Goal: Check status: Check status

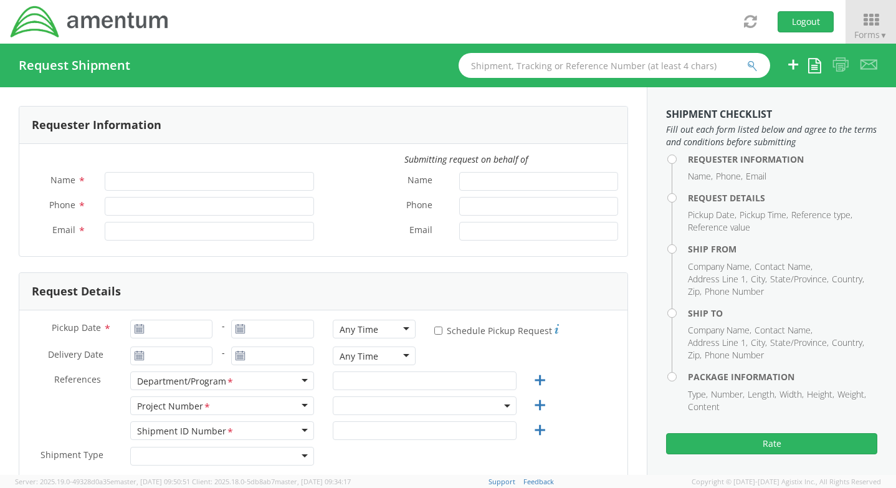
type input "[PERSON_NAME]"
type input "1812674.0604"
type input "[PERSON_NAME][EMAIL_ADDRESS][PERSON_NAME][DOMAIN_NAME]"
click at [876, 22] on icon at bounding box center [870, 19] width 58 height 17
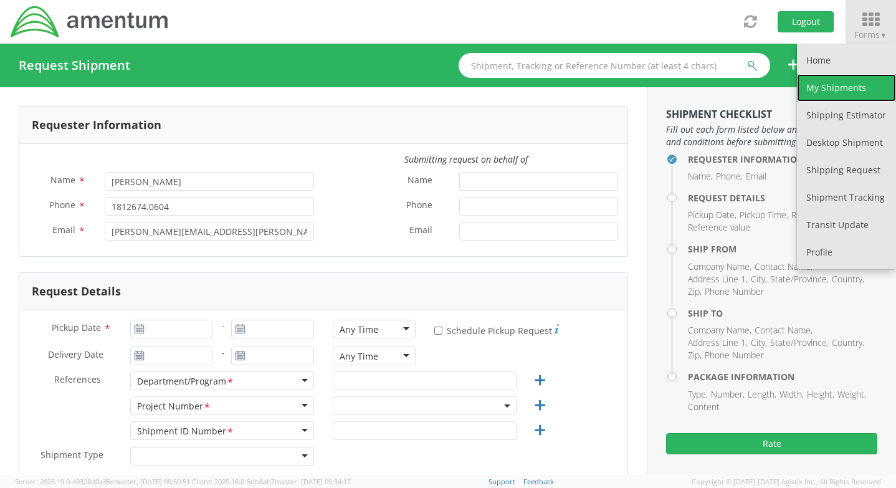
click at [845, 88] on link "My Shipments" at bounding box center [846, 87] width 99 height 27
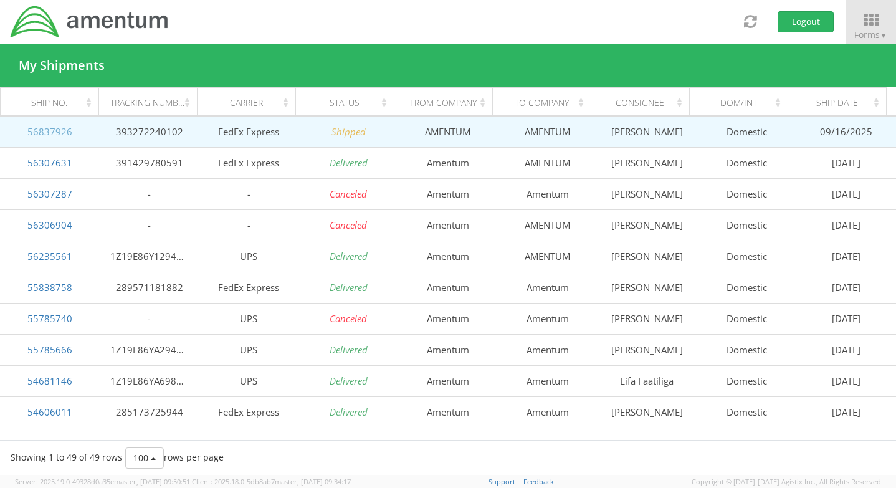
click at [40, 127] on link "56837926" at bounding box center [49, 131] width 45 height 12
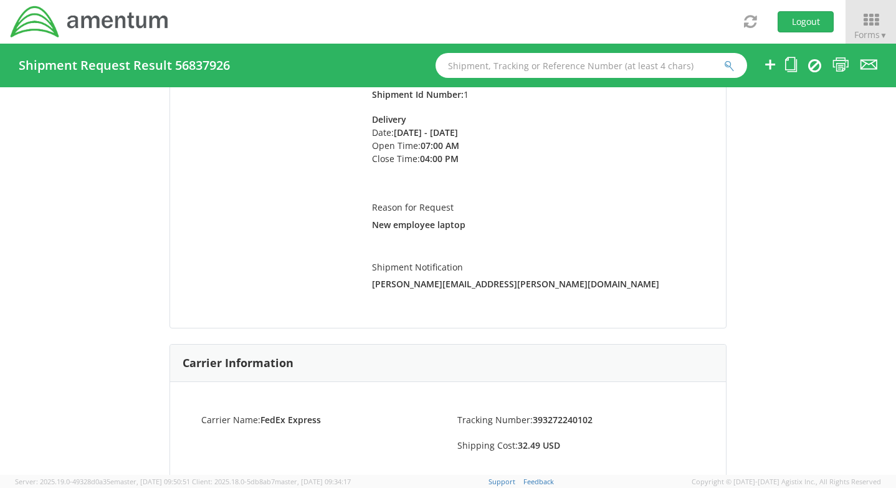
scroll to position [209, 0]
